Goal: Information Seeking & Learning: Learn about a topic

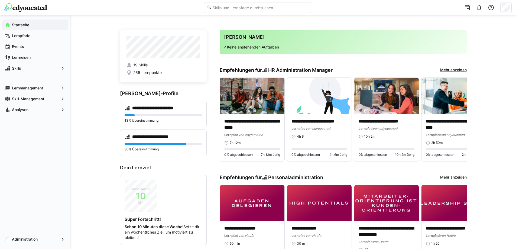
click at [218, 5] on eds-input at bounding box center [258, 7] width 108 height 11
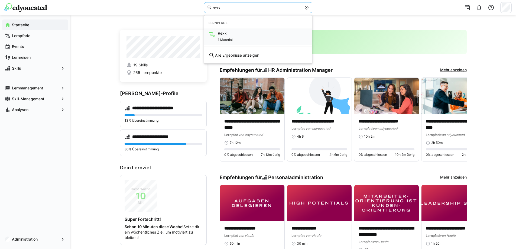
type input "rexx"
click at [234, 32] on div "Rexx 1 Material" at bounding box center [258, 36] width 108 height 16
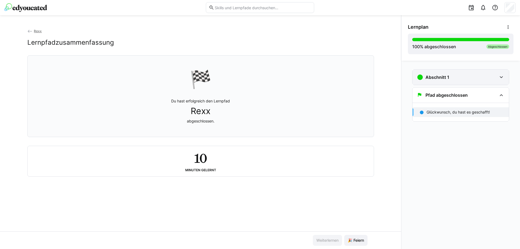
click at [440, 82] on div "Abschnitt 1" at bounding box center [460, 77] width 96 height 15
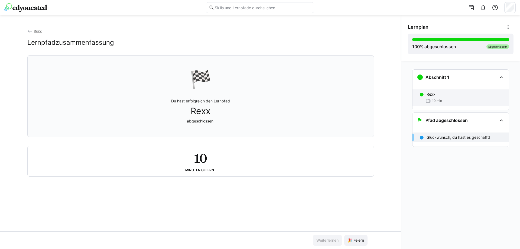
click at [434, 98] on div "10 min" at bounding box center [433, 100] width 17 height 5
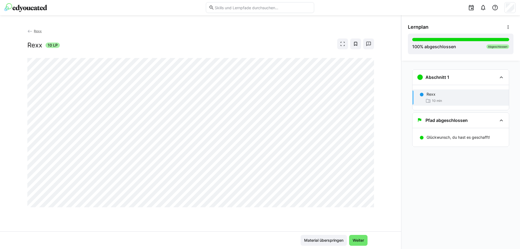
click at [34, 11] on img at bounding box center [25, 7] width 43 height 9
